Goal: Information Seeking & Learning: Learn about a topic

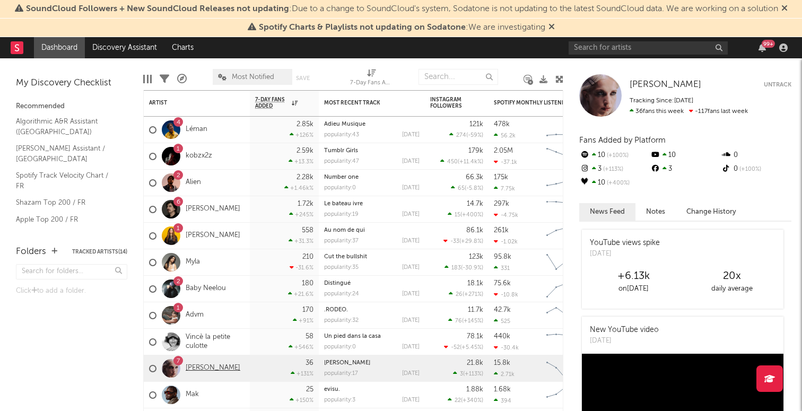
click at [211, 367] on link "[PERSON_NAME]" at bounding box center [213, 368] width 55 height 9
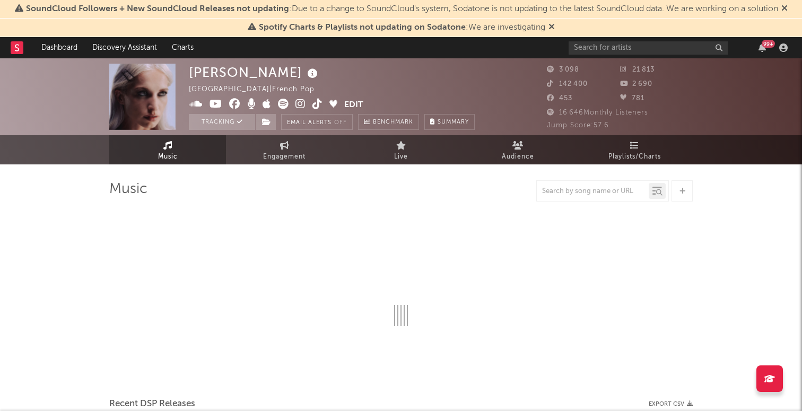
select select "6m"
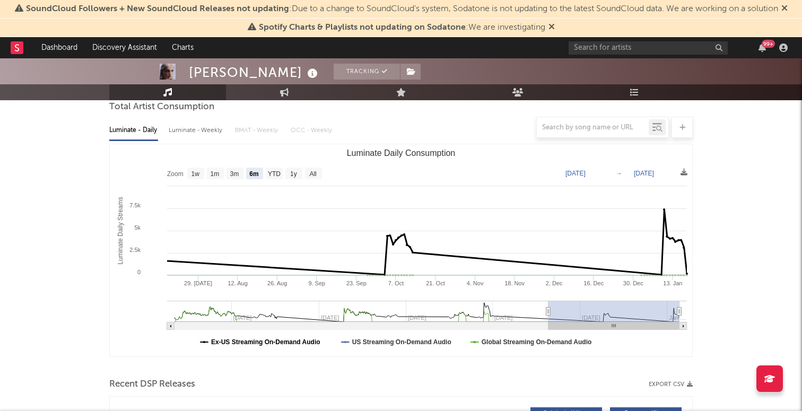
scroll to position [86, 0]
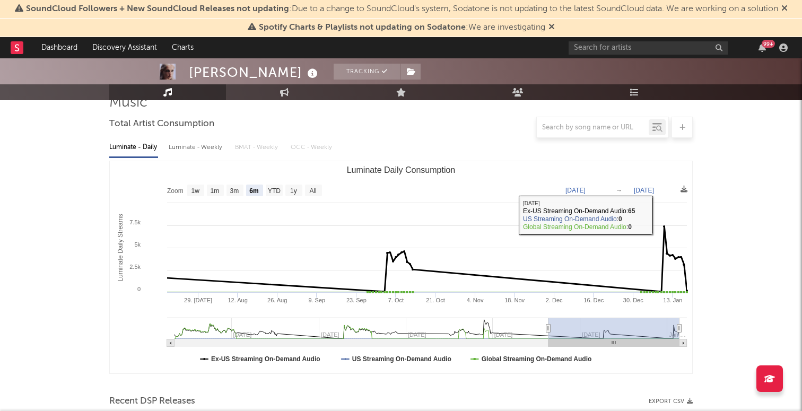
click at [654, 191] on text "[PERSON_NAME][DATE]" at bounding box center [644, 190] width 20 height 7
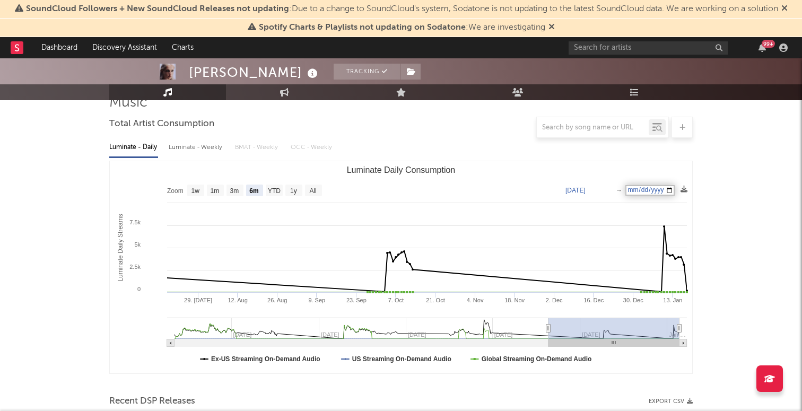
click at [643, 186] on input "[DATE]" at bounding box center [649, 190] width 49 height 11
type input "[DATE]"
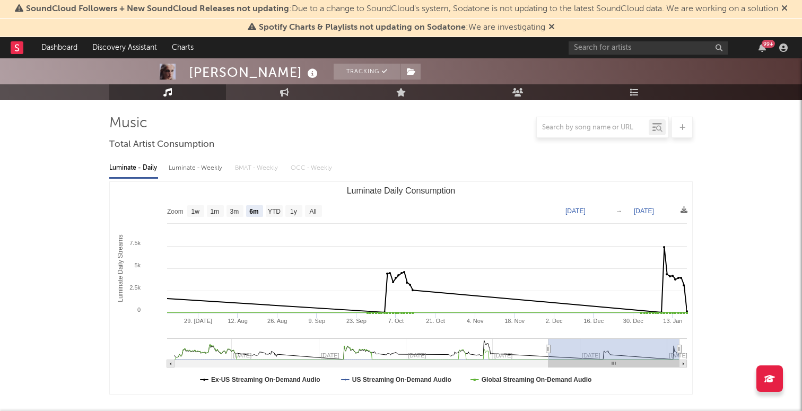
scroll to position [58, 0]
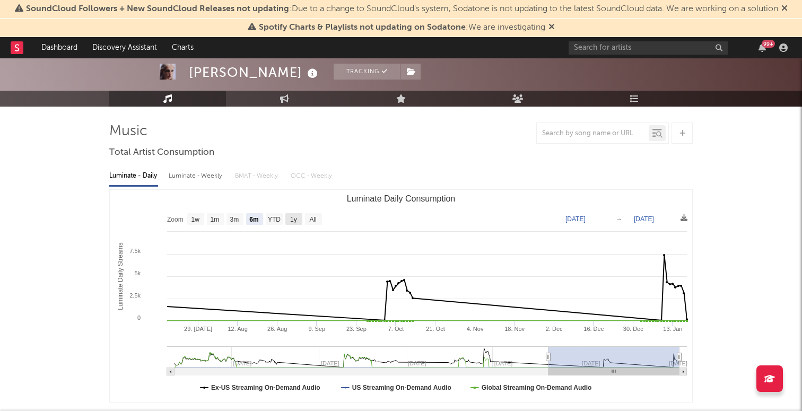
click at [294, 221] on text "1y" at bounding box center [293, 219] width 7 height 7
select select "1y"
type input "2024-01-18"
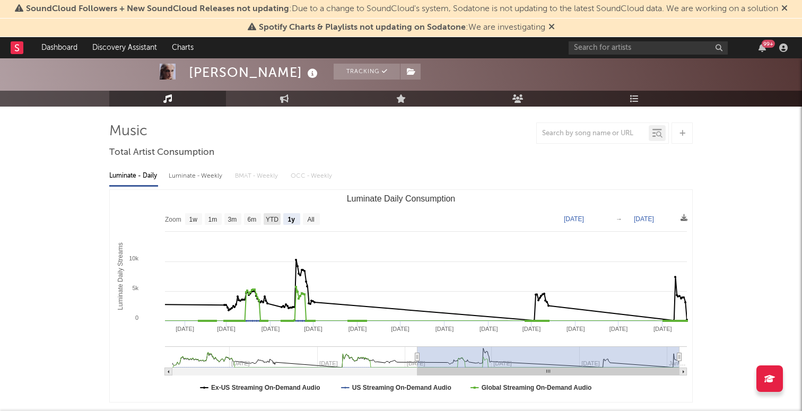
click at [277, 219] on text "YTD" at bounding box center [272, 219] width 13 height 7
select select "YTD"
type input "2025-01-01"
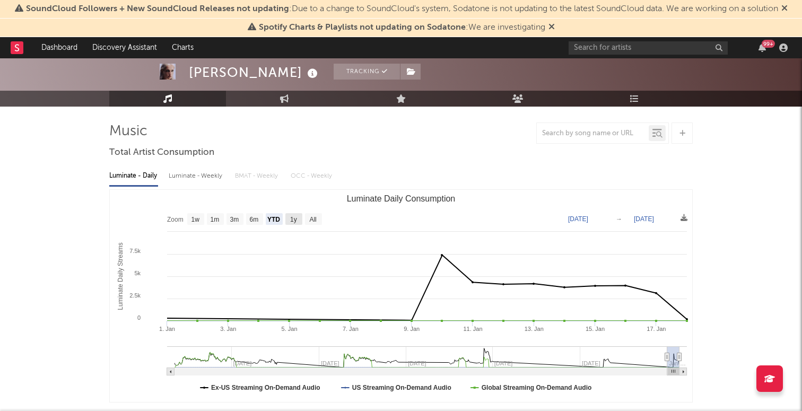
click at [295, 220] on text "1y" at bounding box center [293, 219] width 7 height 7
select select "1y"
type input "2024-01-18"
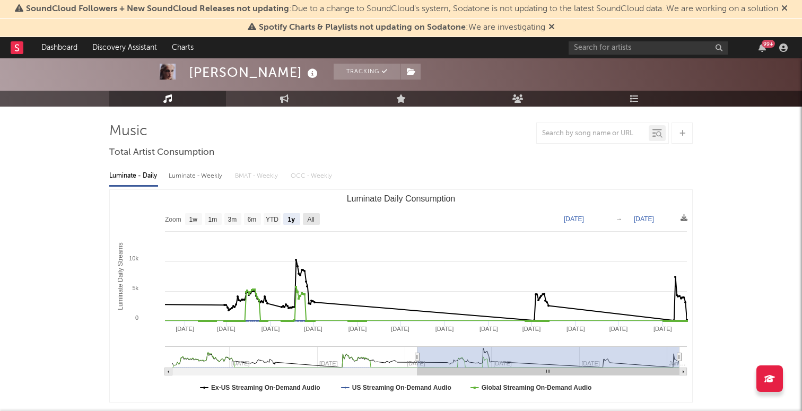
click at [311, 219] on text "All" at bounding box center [310, 219] width 7 height 7
select select "All"
type input "2023-02-10"
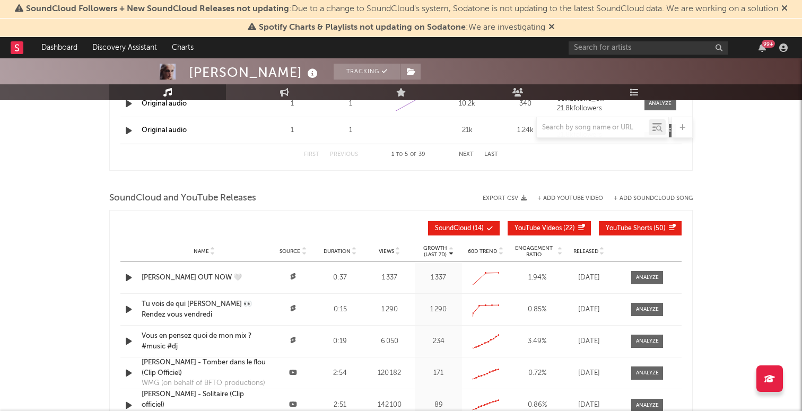
scroll to position [1249, 0]
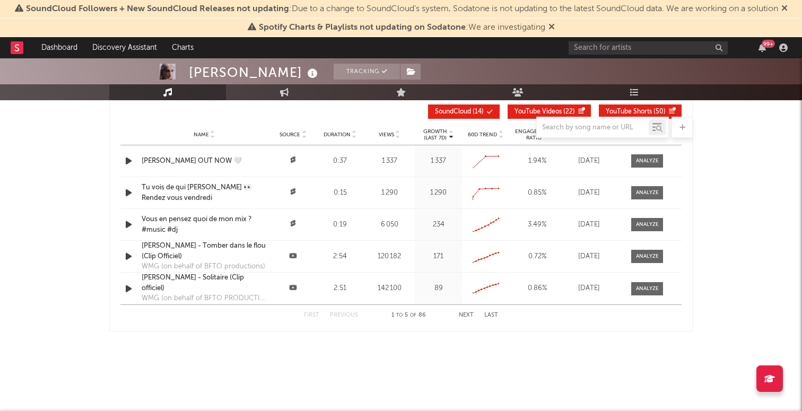
click at [388, 131] on div at bounding box center [400, 127] width 583 height 21
click at [392, 134] on div at bounding box center [400, 127] width 583 height 21
click at [397, 134] on div at bounding box center [400, 127] width 583 height 21
click at [469, 130] on div at bounding box center [400, 127] width 583 height 21
click at [443, 132] on div at bounding box center [400, 127] width 583 height 21
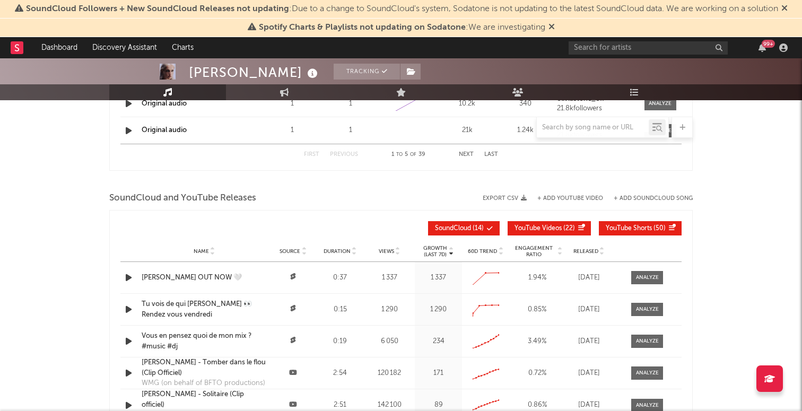
scroll to position [1127, 0]
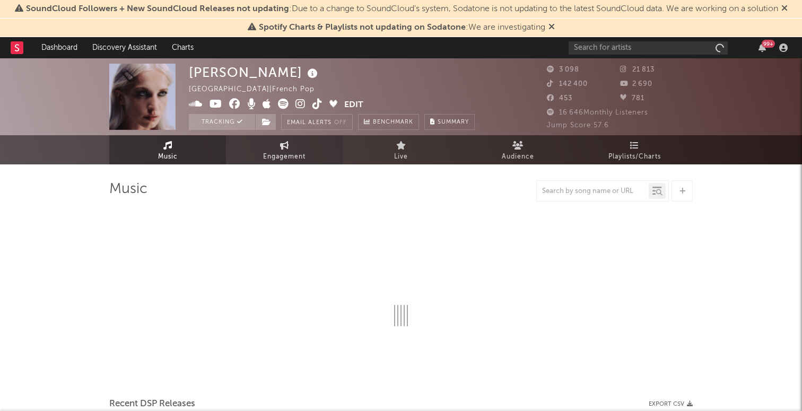
select select "6m"
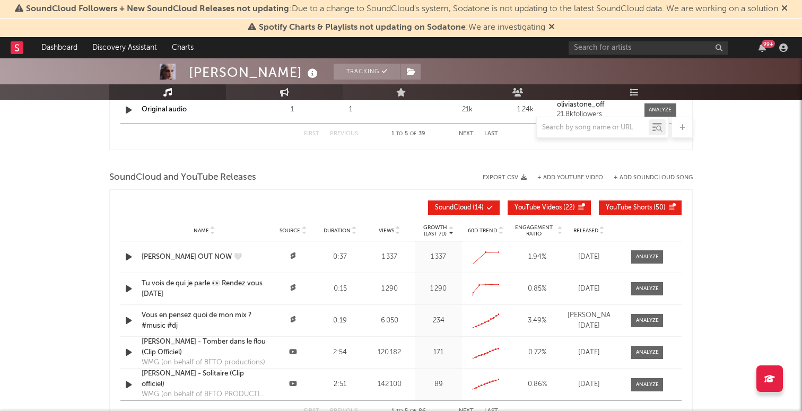
scroll to position [1094, 0]
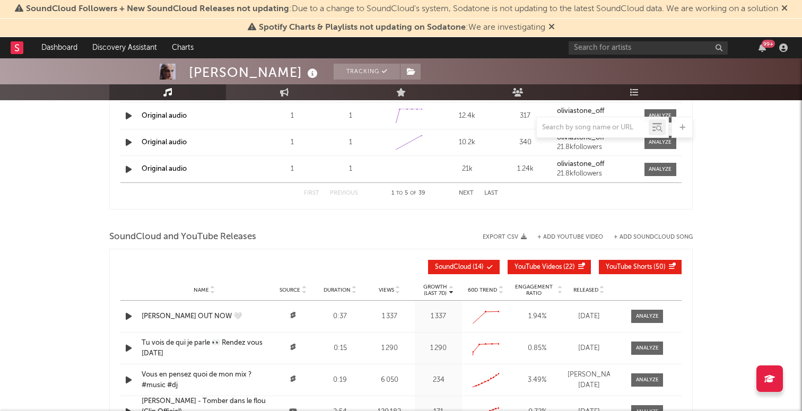
click at [387, 293] on div "Views" at bounding box center [389, 290] width 46 height 8
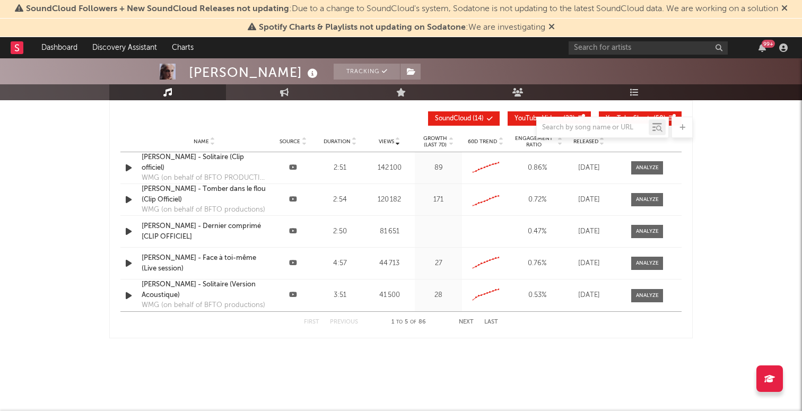
scroll to position [1249, 0]
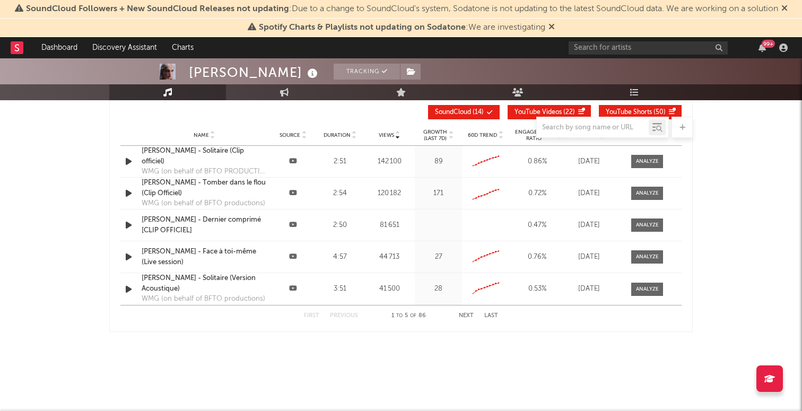
click at [463, 314] on button "Next" at bounding box center [466, 316] width 15 height 6
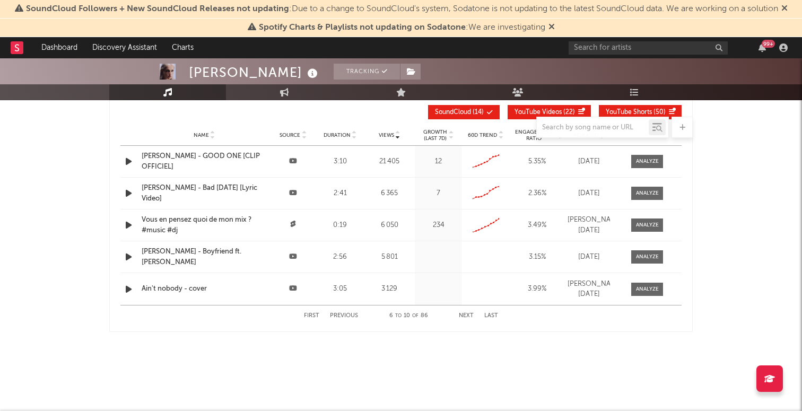
click at [467, 313] on button "Next" at bounding box center [466, 316] width 15 height 6
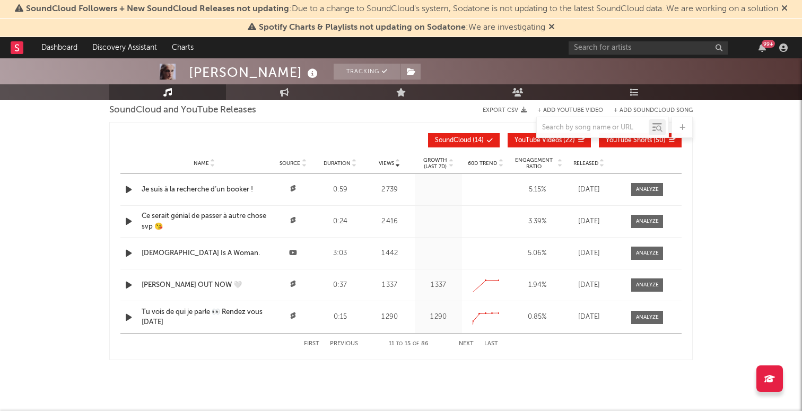
scroll to position [1219, 0]
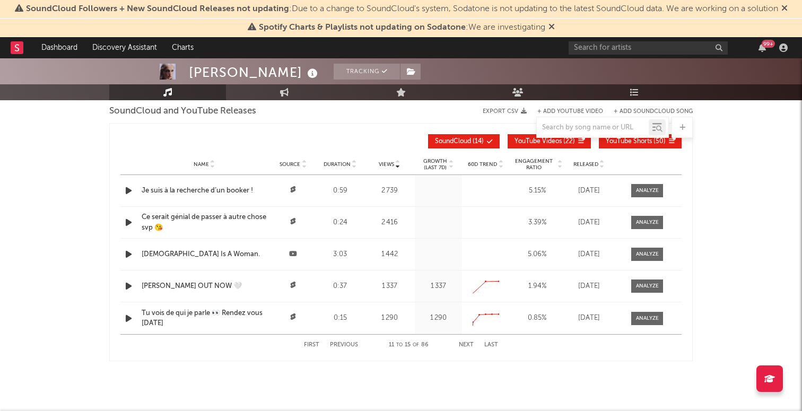
click at [344, 345] on button "Previous" at bounding box center [344, 345] width 28 height 6
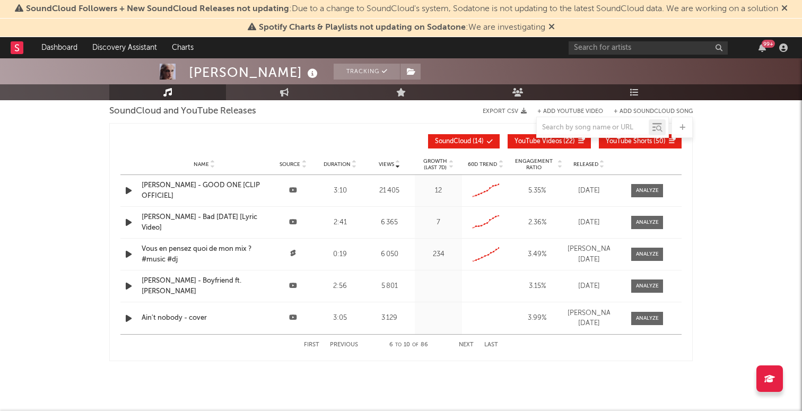
click at [344, 338] on div "First Previous 6 to 10 of 86 Next Last" at bounding box center [401, 345] width 194 height 21
click at [344, 345] on button "Previous" at bounding box center [344, 345] width 28 height 6
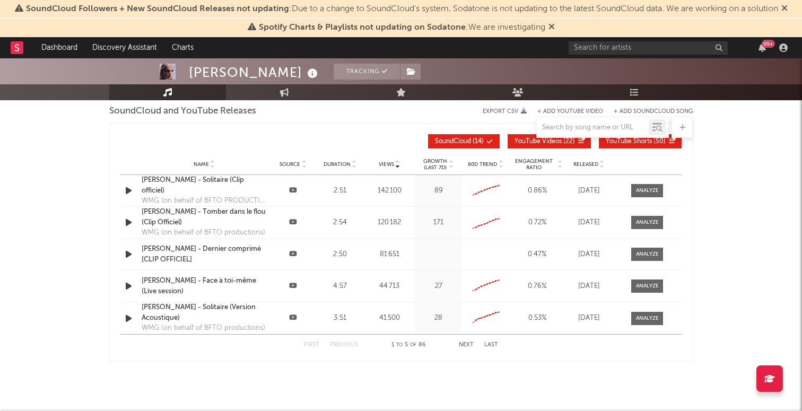
click at [344, 345] on button "Previous" at bounding box center [344, 345] width 28 height 6
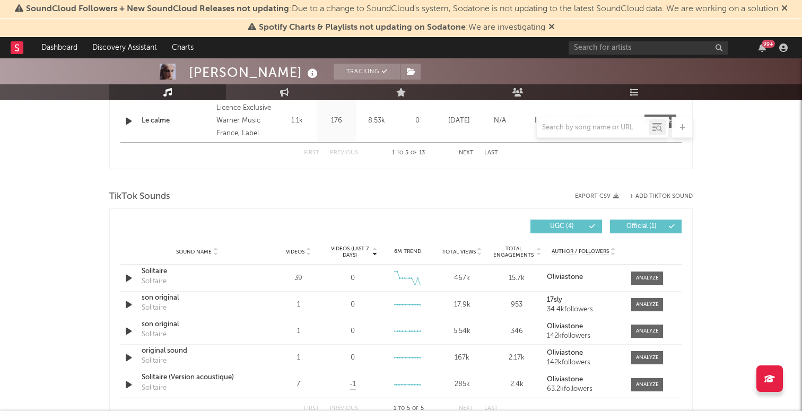
scroll to position [0, 0]
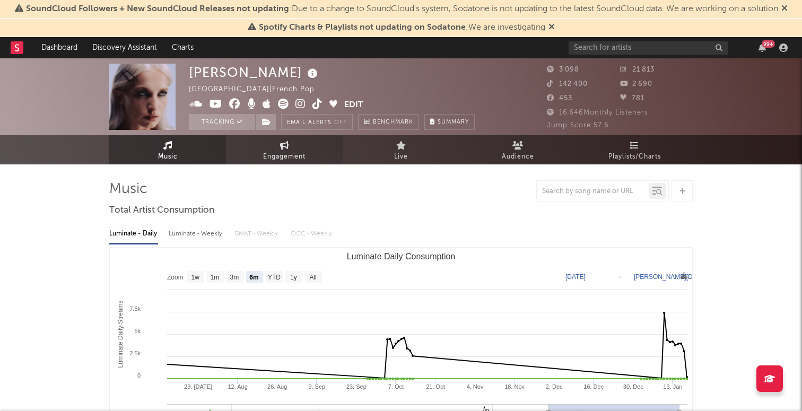
click at [260, 142] on link "Engagement" at bounding box center [284, 149] width 117 height 29
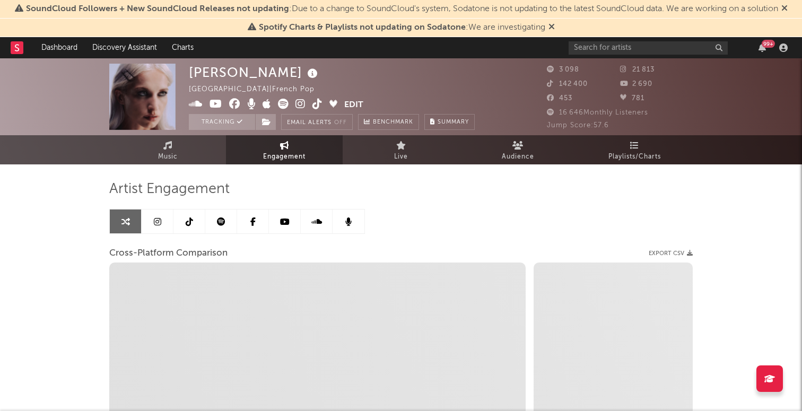
select select "1w"
click at [159, 207] on div "Artist Engagement Cross-Platform Comparison Export CSV Zoom 1w 1m 3m 6m YTD 1y …" at bounding box center [400, 360] width 583 height 361
click at [160, 223] on icon at bounding box center [157, 221] width 7 height 8
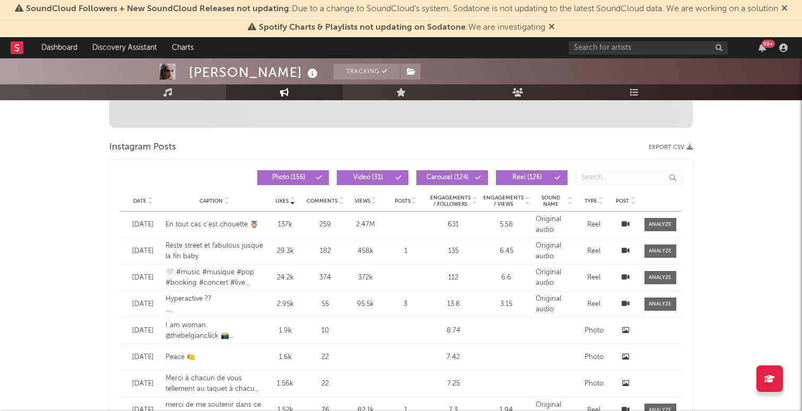
select select "6m"
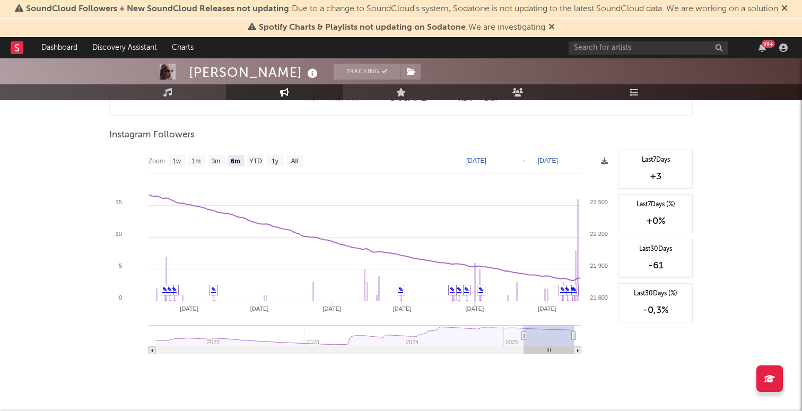
scroll to position [1639, 0]
